Goal: Book appointment/travel/reservation

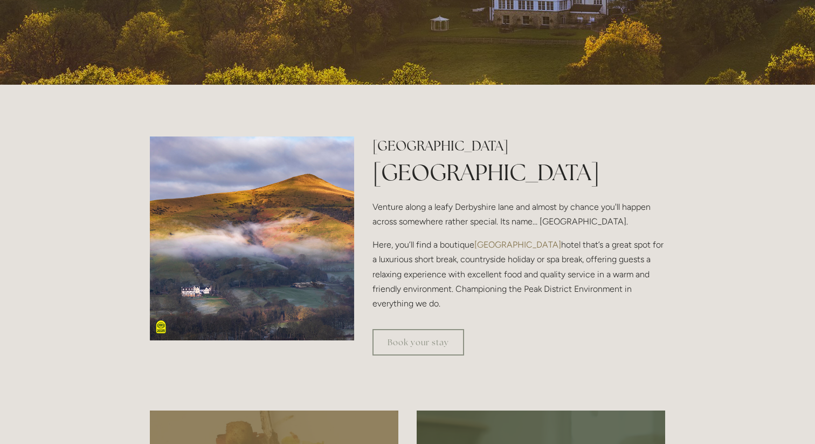
scroll to position [295, 0]
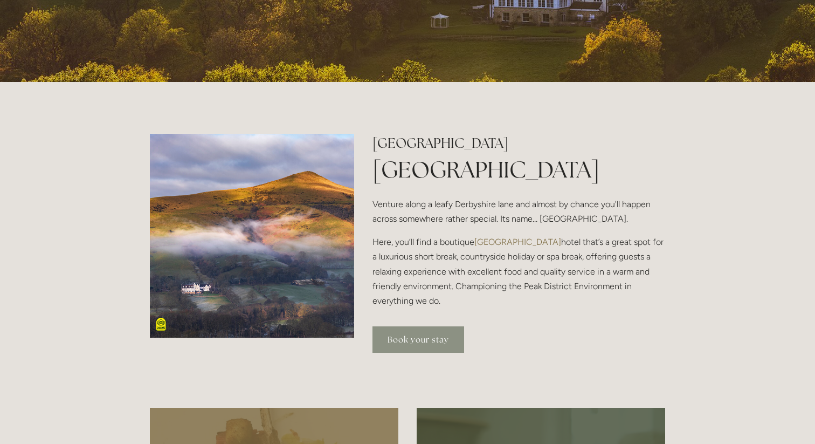
click at [437, 337] on link "Book your stay" at bounding box center [418, 339] width 92 height 26
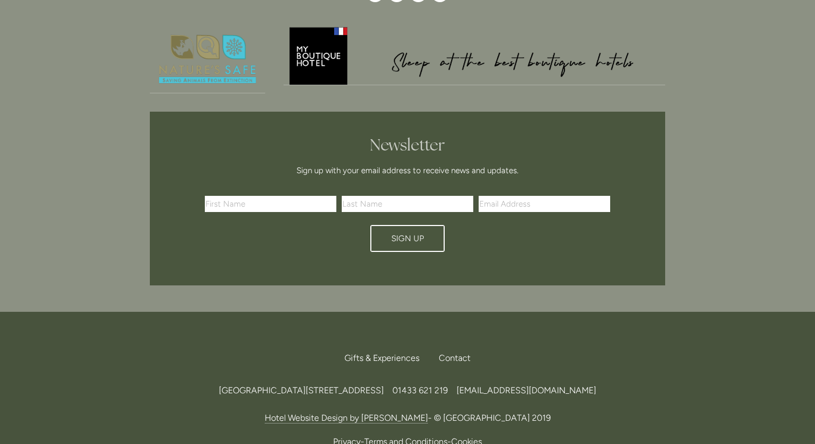
scroll to position [2060, 0]
